Goal: Find specific page/section: Find specific page/section

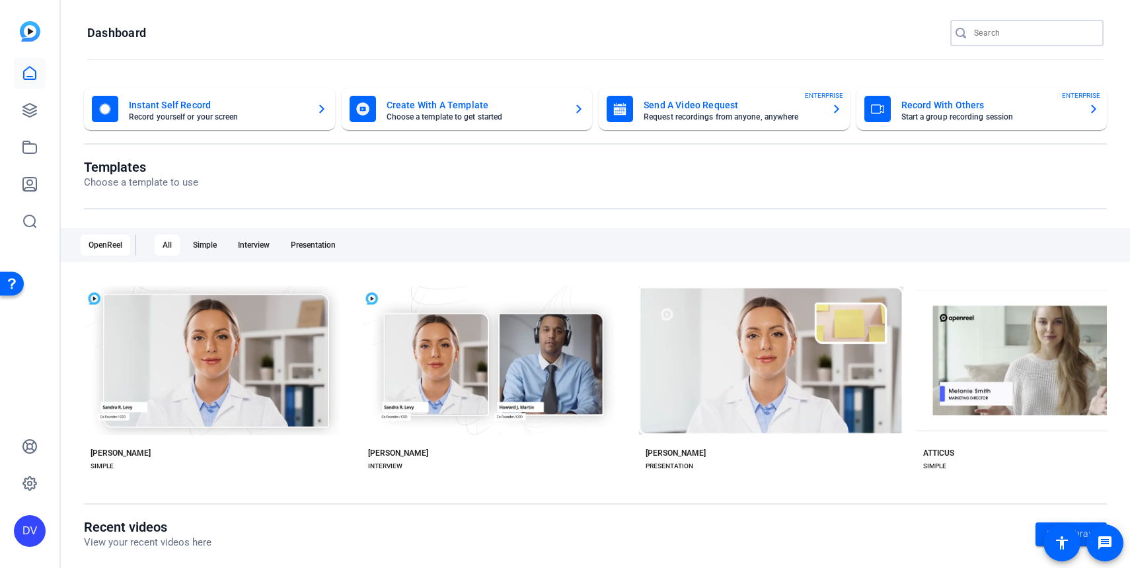
click at [1010, 30] on input "Search" at bounding box center [1033, 33] width 119 height 16
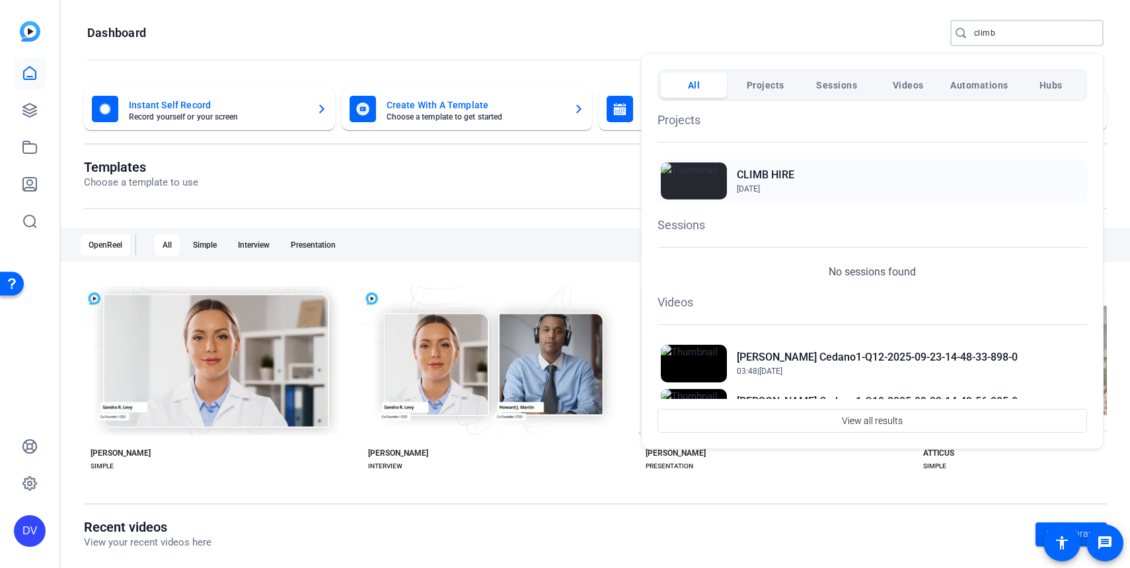
type input "climb"
click at [802, 170] on div "CLIMB HIRE Sep 17, 2025" at bounding box center [873, 181] width 430 height 44
